Goal: Task Accomplishment & Management: Manage account settings

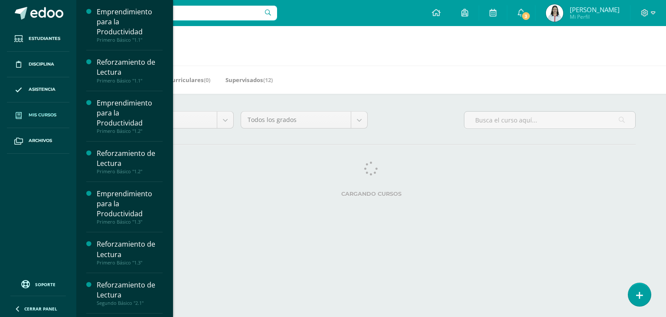
click at [24, 117] on span at bounding box center [19, 115] width 16 height 16
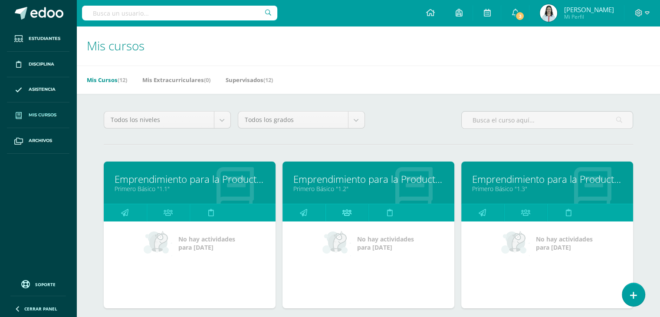
click at [340, 214] on link at bounding box center [346, 212] width 43 height 17
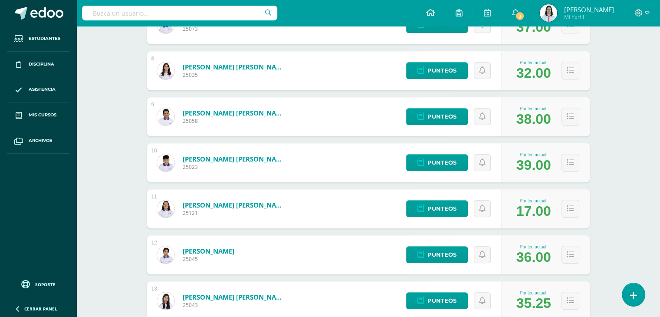
scroll to position [461, 0]
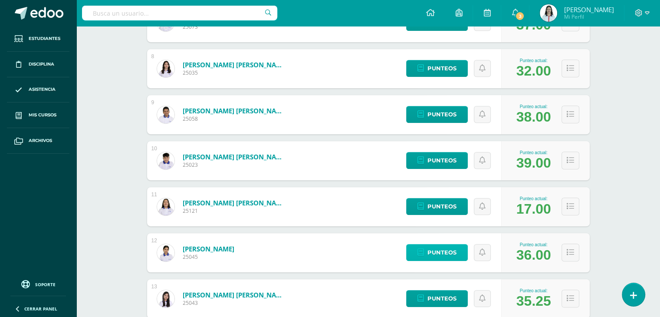
click at [447, 255] on span "Punteos" at bounding box center [441, 252] width 29 height 16
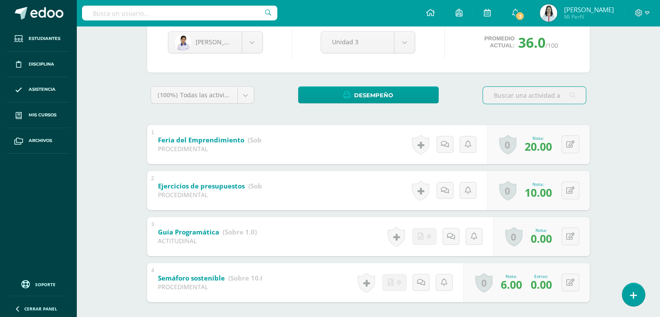
scroll to position [99, 0]
